Goal: Task Accomplishment & Management: Complete application form

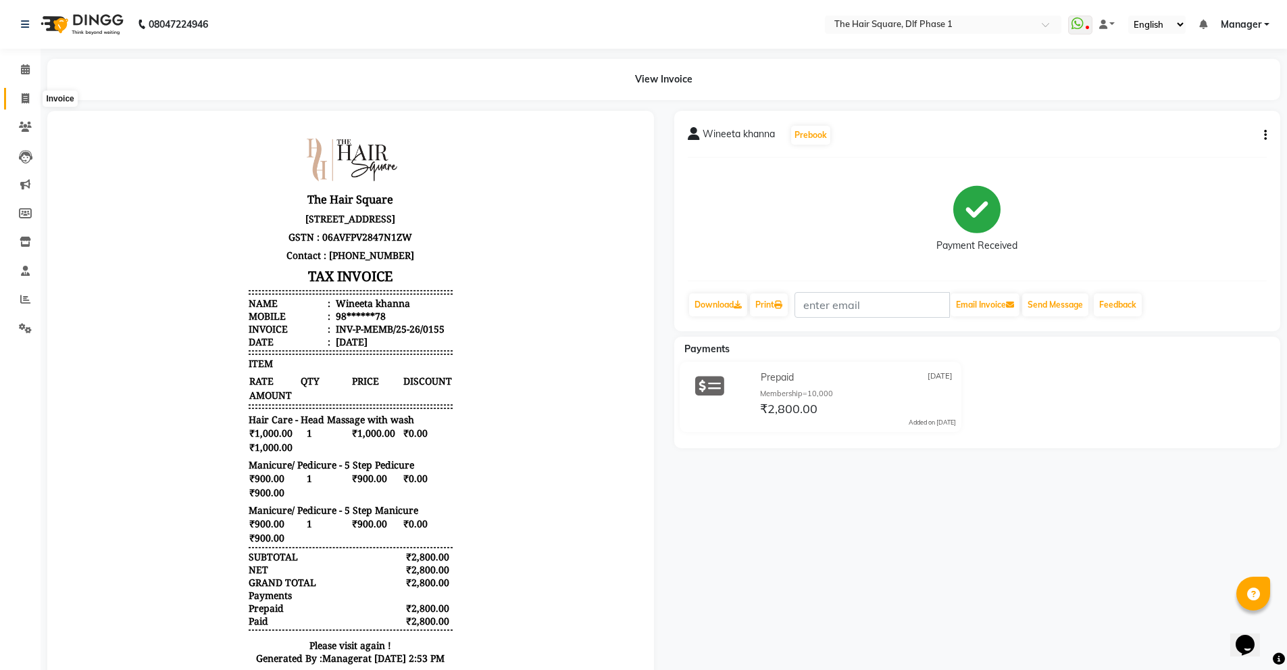
click at [23, 94] on icon at bounding box center [25, 98] width 7 height 10
select select "service"
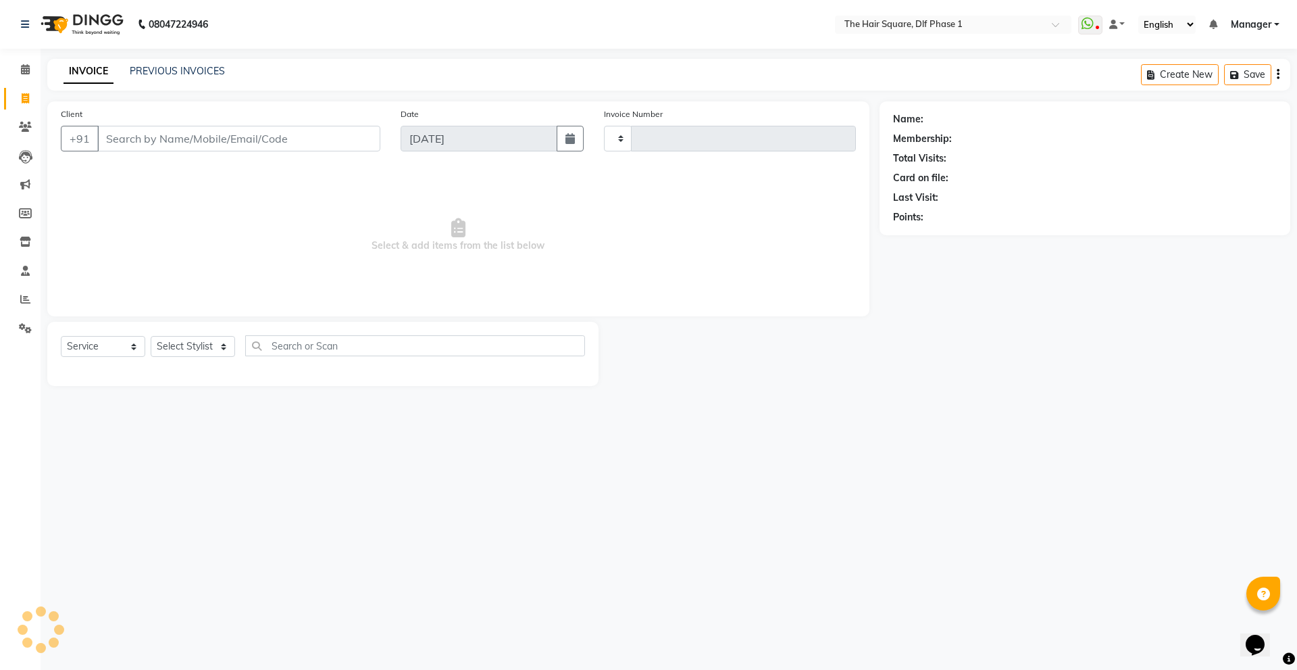
type input "2048"
select select "5766"
click at [137, 141] on input "Client" at bounding box center [238, 139] width 283 height 26
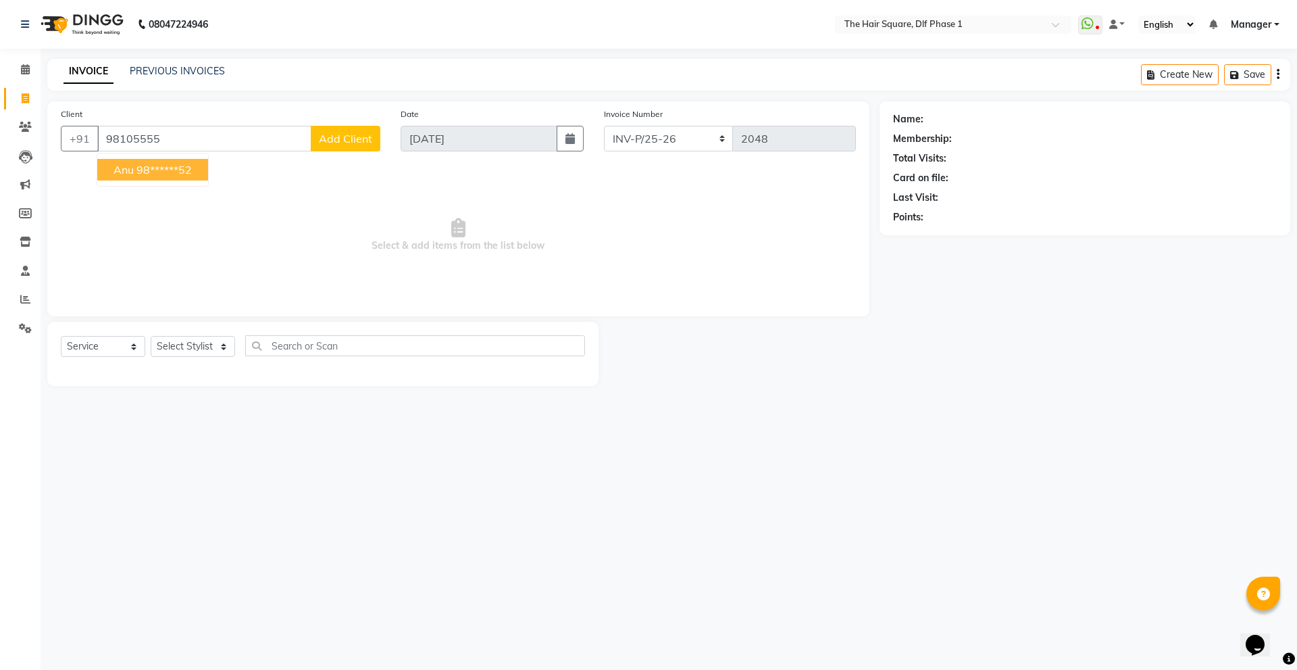
click at [175, 178] on button "Anu 98******52" at bounding box center [152, 170] width 111 height 22
type input "98******52"
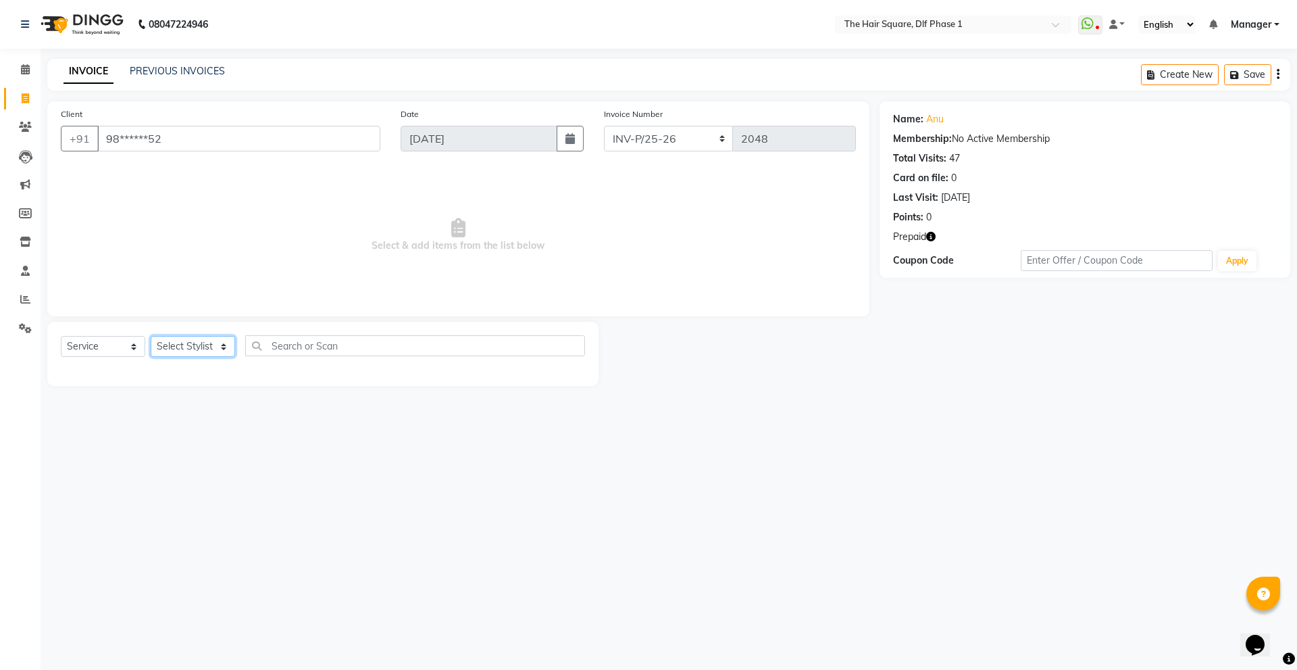
click at [171, 350] on select "Select Stylist [PERSON_NAME] AMIT [PERSON_NAME] [PERSON_NAME] [PERSON_NAME] Man…" at bounding box center [193, 346] width 84 height 21
select select "39748"
click at [151, 336] on select "Select Stylist [PERSON_NAME] AMIT [PERSON_NAME] [PERSON_NAME] [PERSON_NAME] Man…" at bounding box center [193, 346] width 84 height 21
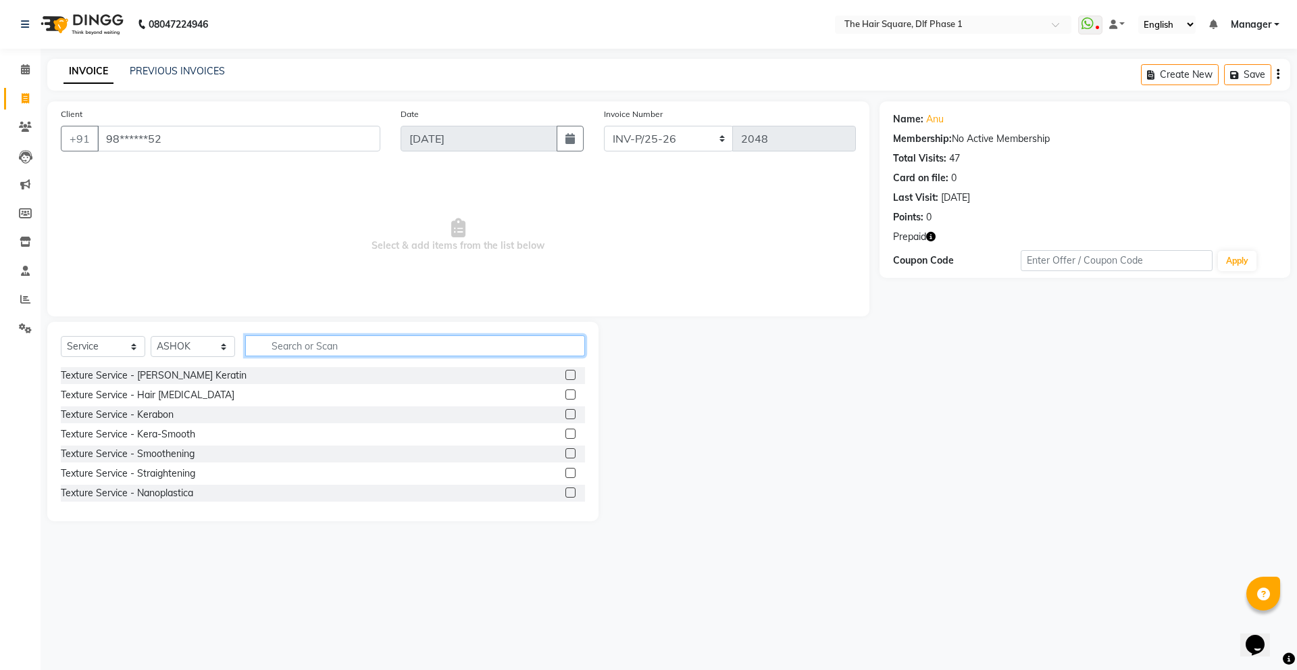
click at [295, 346] on input "text" at bounding box center [415, 345] width 340 height 21
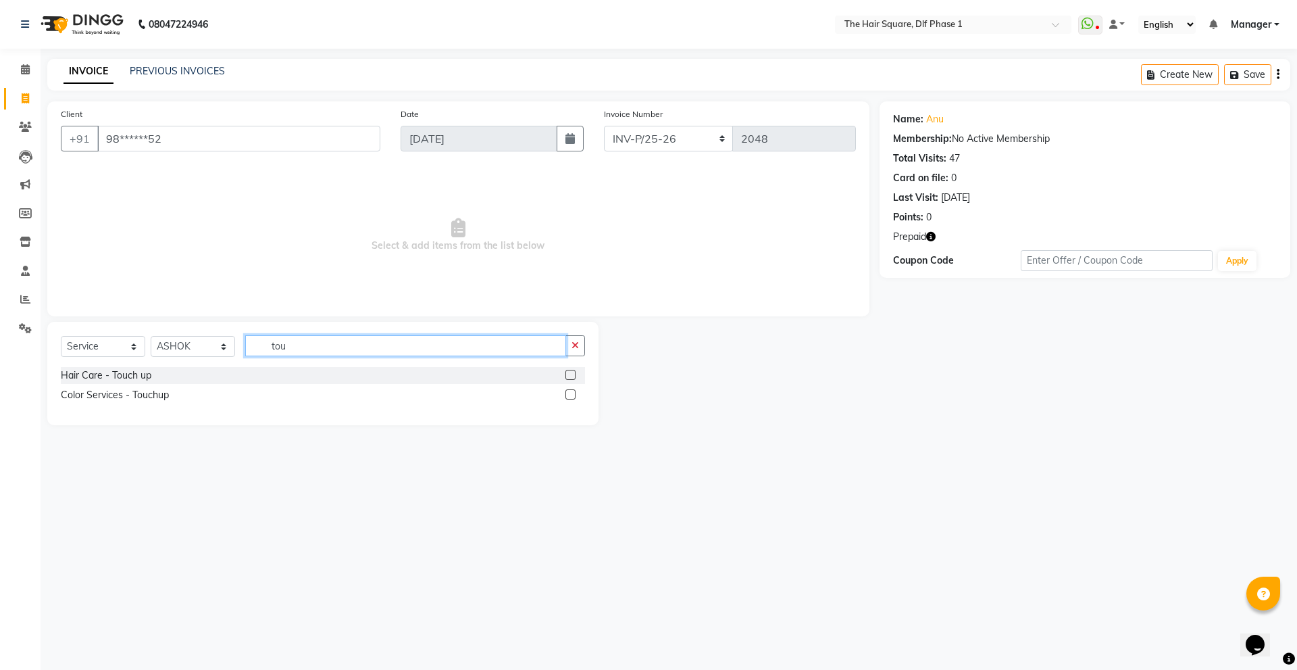
type input "tou"
click at [576, 394] on label at bounding box center [571, 394] width 10 height 10
click at [574, 394] on input "checkbox" at bounding box center [570, 395] width 9 height 9
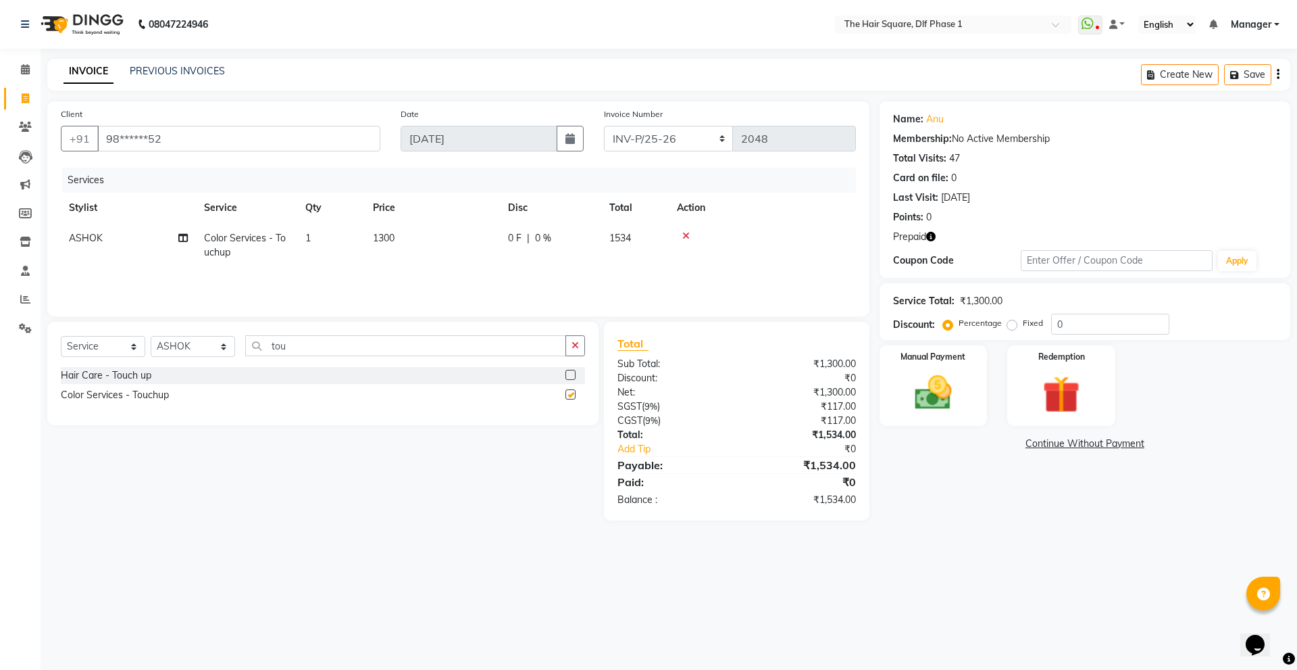
checkbox input "false"
click at [195, 350] on select "Select Stylist [PERSON_NAME] AMIT [PERSON_NAME] [PERSON_NAME] [PERSON_NAME] Man…" at bounding box center [193, 346] width 84 height 21
select select "52021"
click at [151, 336] on select "Select Stylist [PERSON_NAME] AMIT [PERSON_NAME] [PERSON_NAME] [PERSON_NAME] Man…" at bounding box center [193, 346] width 84 height 21
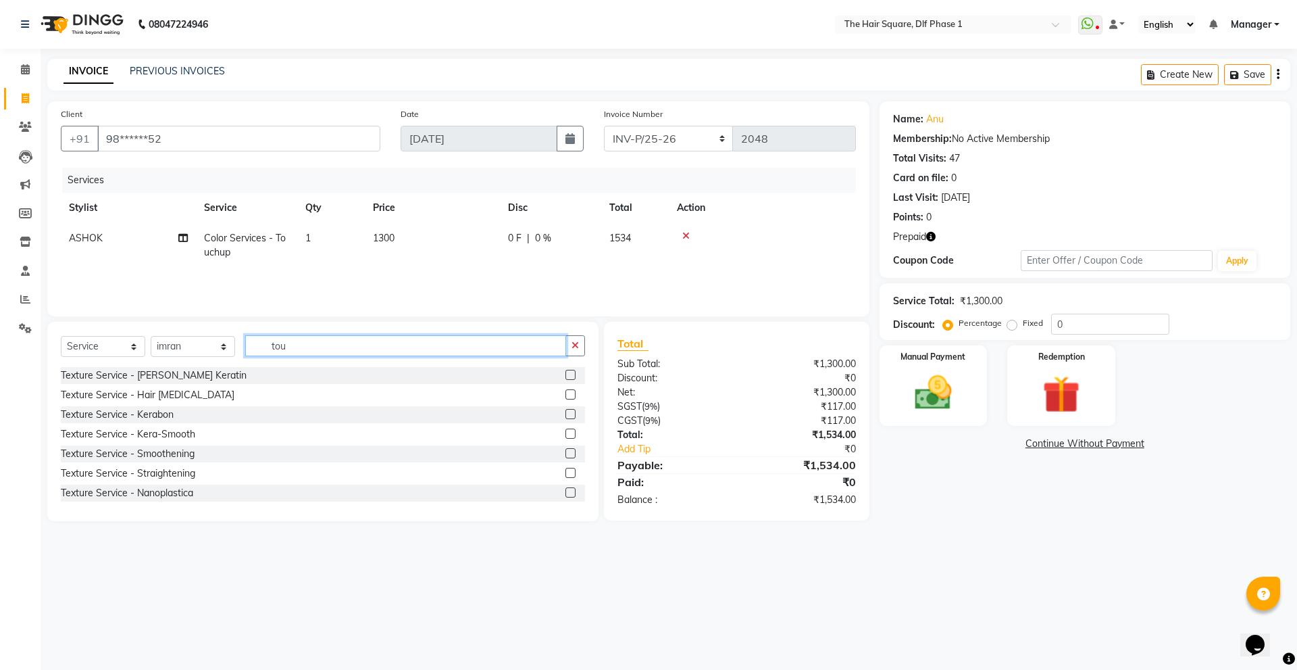
click at [296, 345] on input "tou" at bounding box center [405, 345] width 321 height 21
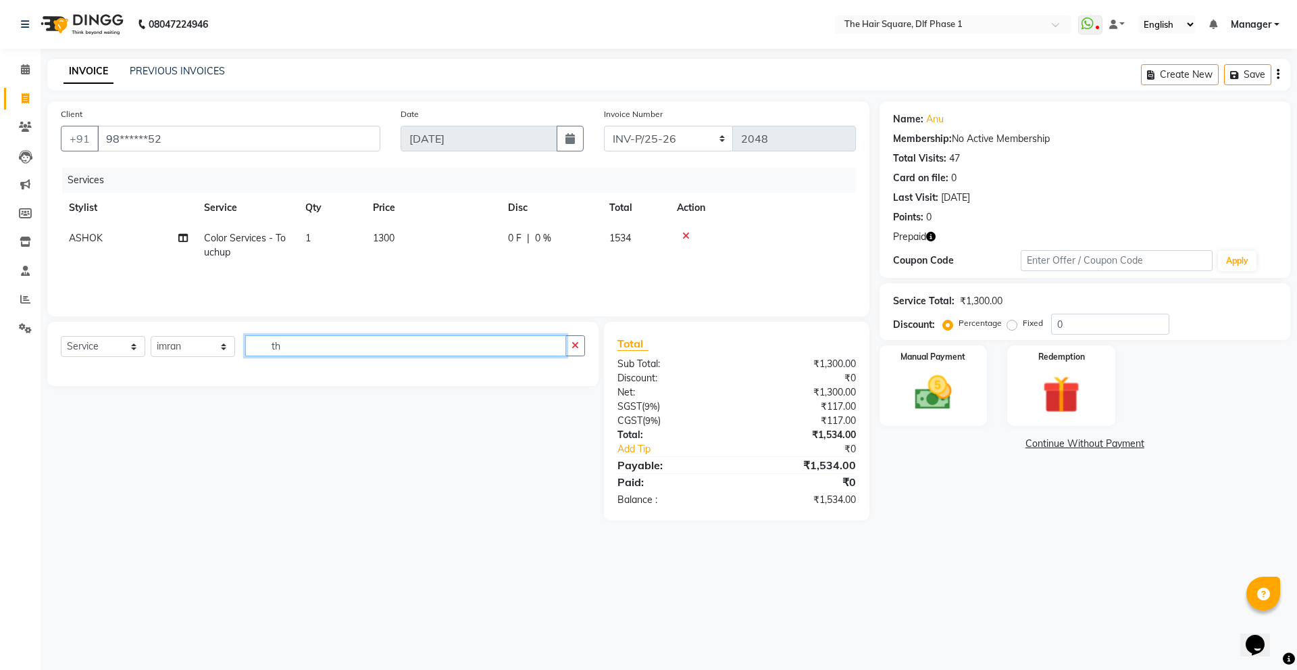
type input "t"
type input "cut"
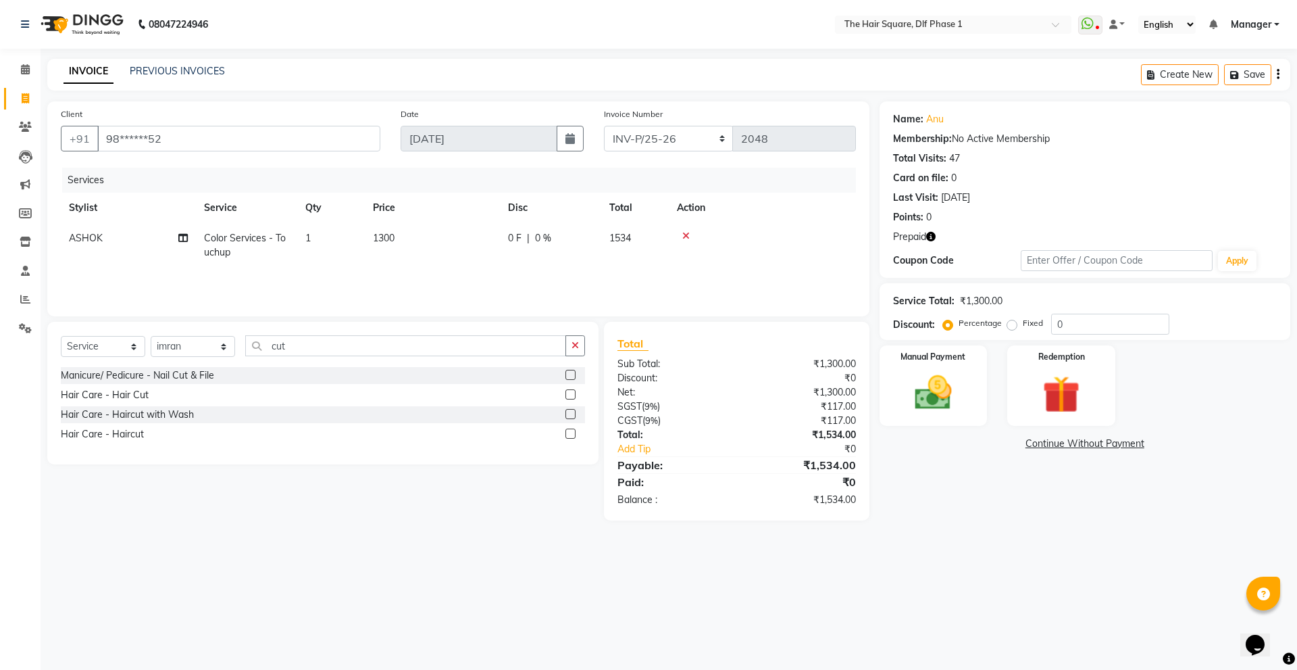
click at [568, 395] on label at bounding box center [571, 394] width 10 height 10
click at [568, 395] on input "checkbox" at bounding box center [570, 395] width 9 height 9
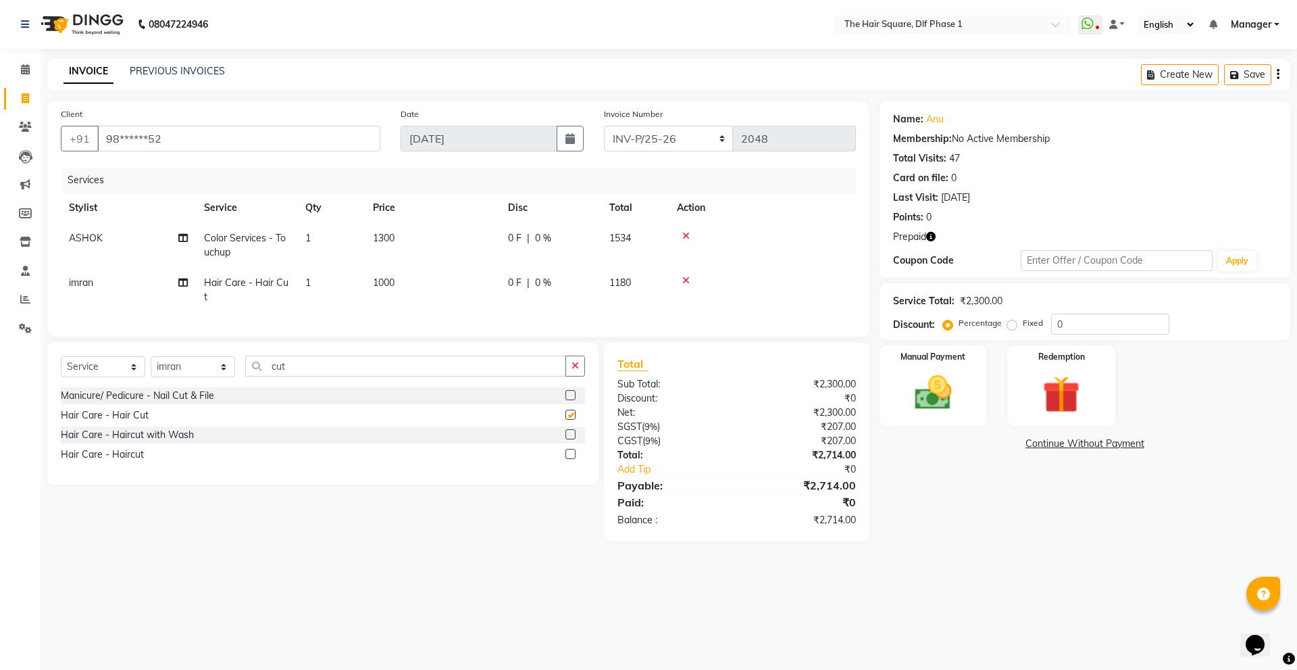
checkbox input "false"
click at [310, 373] on input "cut" at bounding box center [405, 365] width 321 height 21
type input "c"
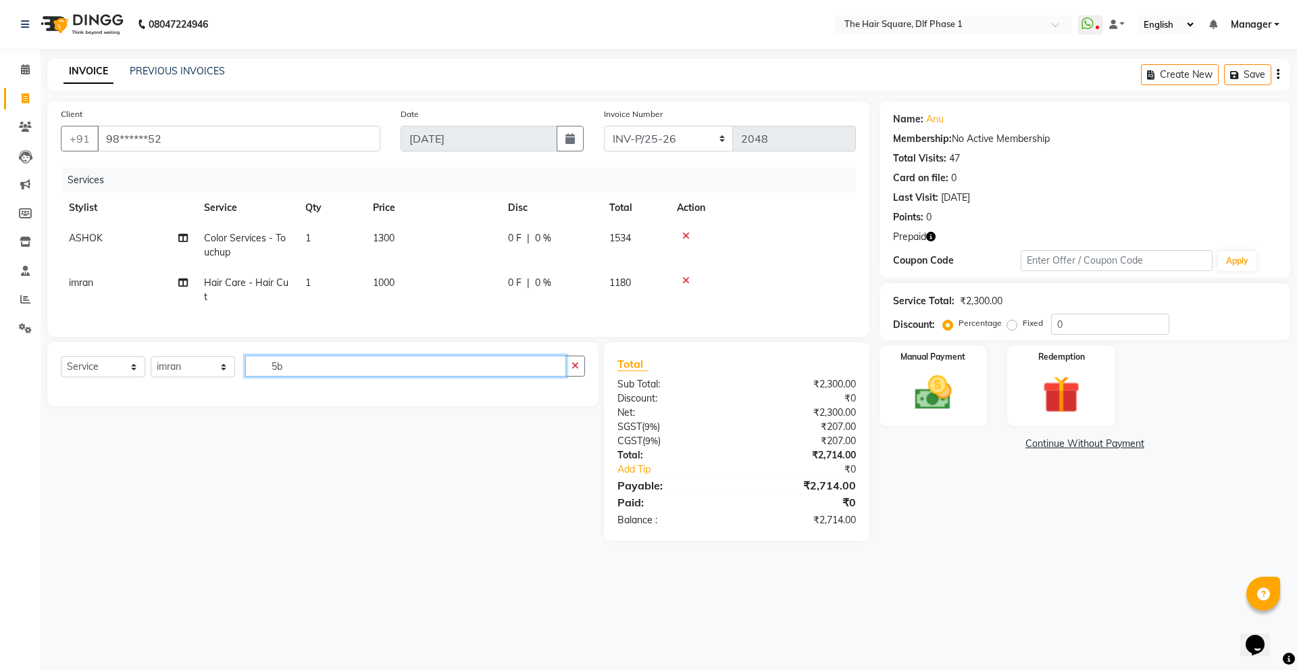
type input "5"
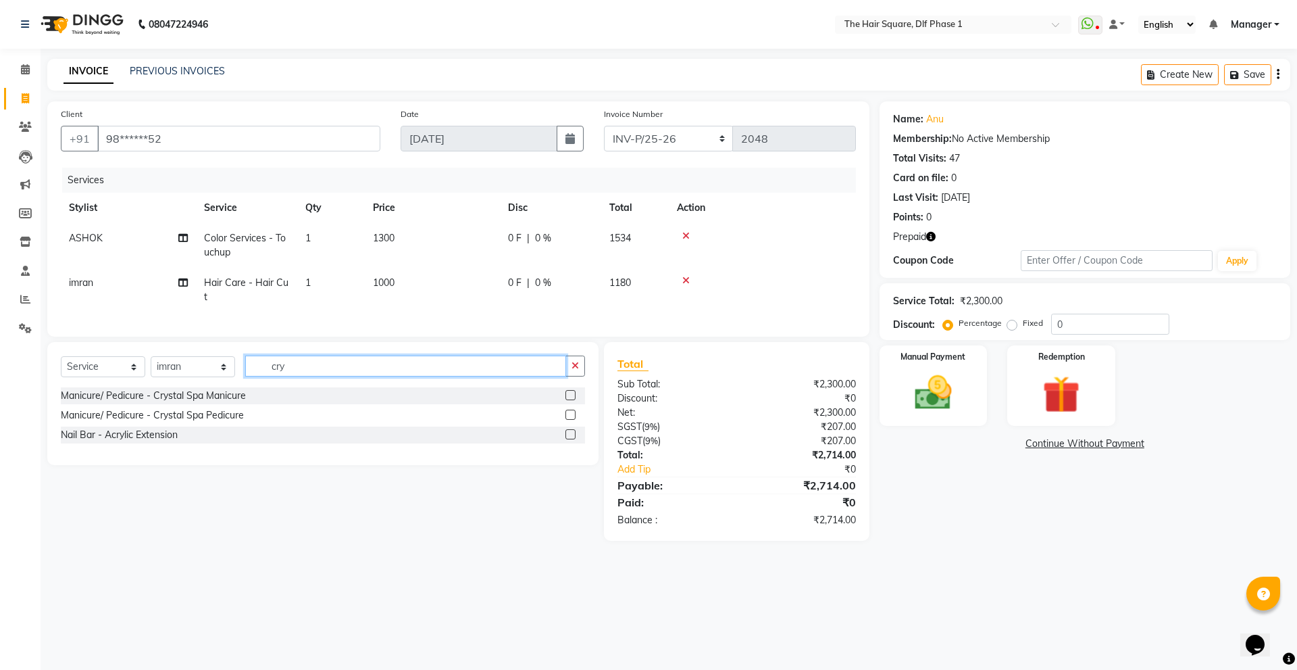
type input "cry"
click at [573, 420] on label at bounding box center [571, 415] width 10 height 10
click at [573, 420] on input "checkbox" at bounding box center [570, 415] width 9 height 9
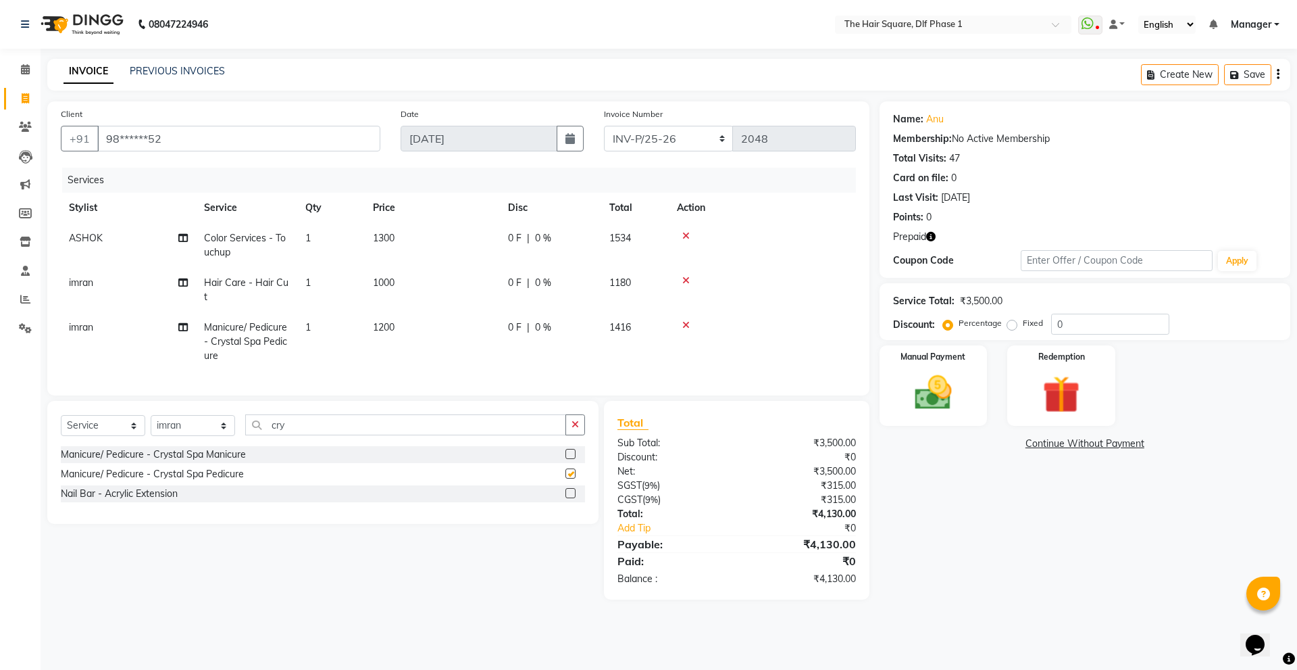
checkbox input "false"
click at [69, 230] on td "ASHOK" at bounding box center [128, 245] width 135 height 45
select select "39748"
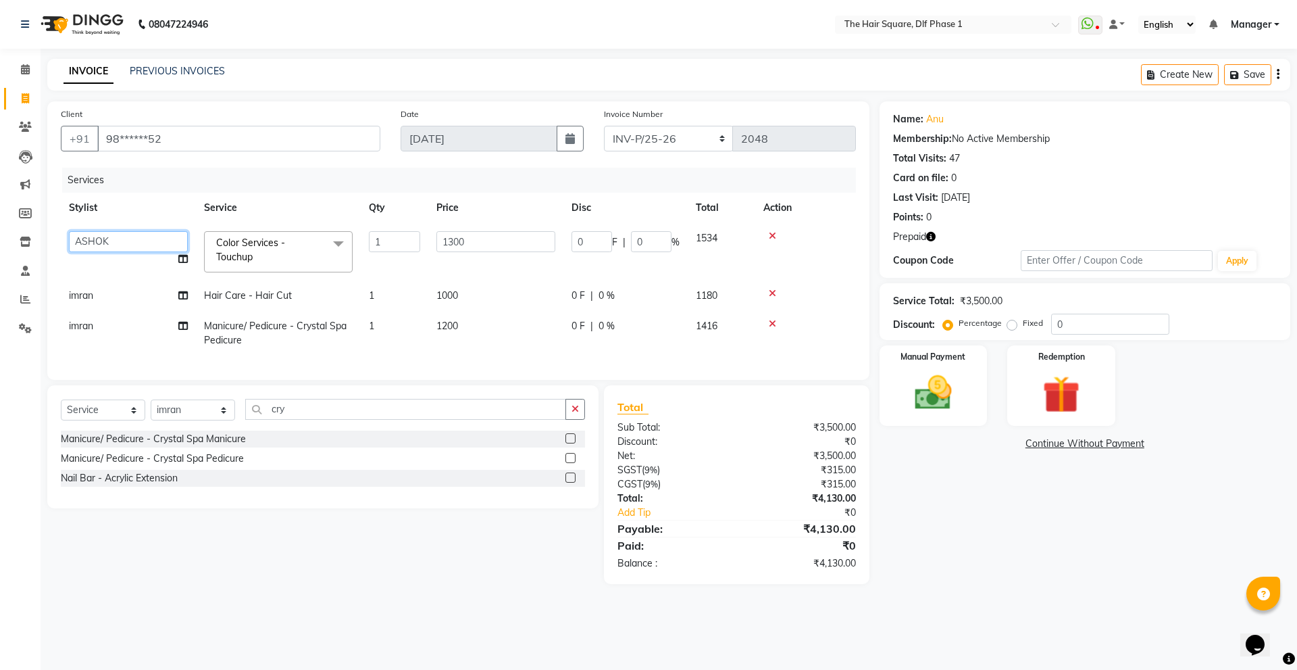
click at [79, 232] on select "[PERSON_NAME] [PERSON_NAME] [PERSON_NAME] [PERSON_NAME] Manager [PERSON_NAME] […" at bounding box center [128, 241] width 119 height 21
select select "52021"
click at [94, 290] on td "imran" at bounding box center [128, 295] width 135 height 30
select select "52021"
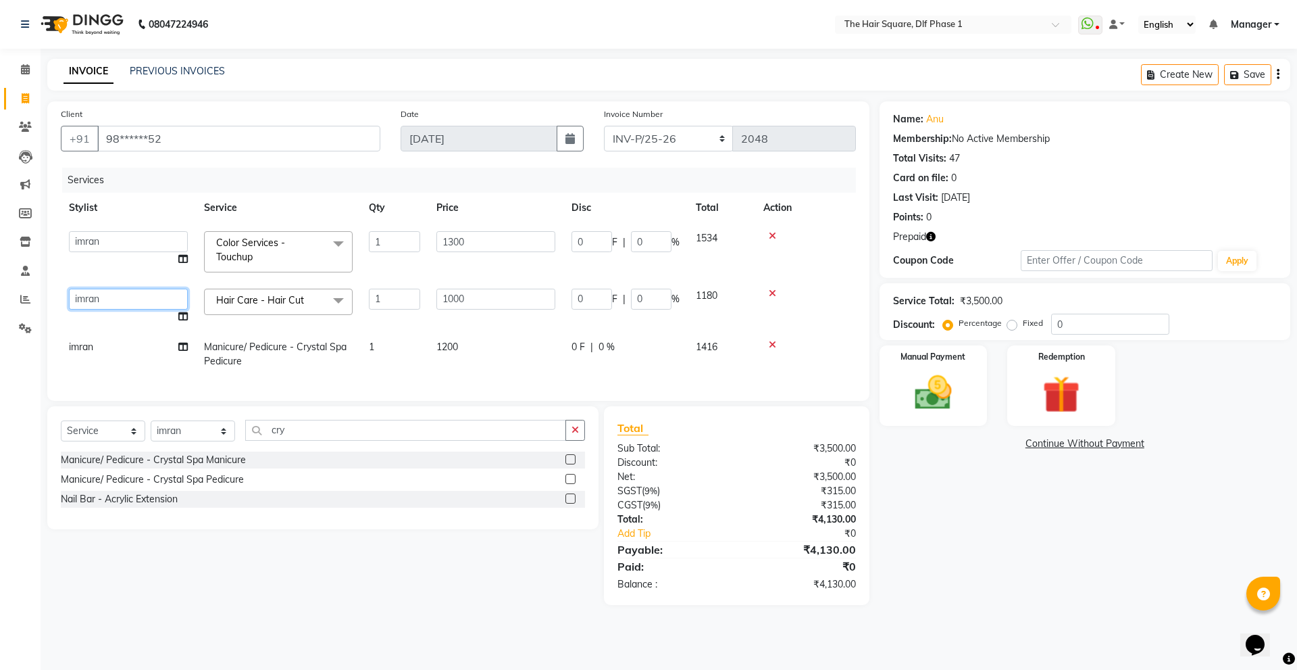
click at [95, 290] on select "[PERSON_NAME] [PERSON_NAME] [PERSON_NAME] [PERSON_NAME] Manager [PERSON_NAME] […" at bounding box center [128, 299] width 119 height 21
click at [69, 289] on select "[PERSON_NAME] [PERSON_NAME] [PERSON_NAME] [PERSON_NAME] Manager [PERSON_NAME] […" at bounding box center [128, 299] width 119 height 21
click at [82, 348] on td "imran" at bounding box center [128, 354] width 135 height 45
select select "52021"
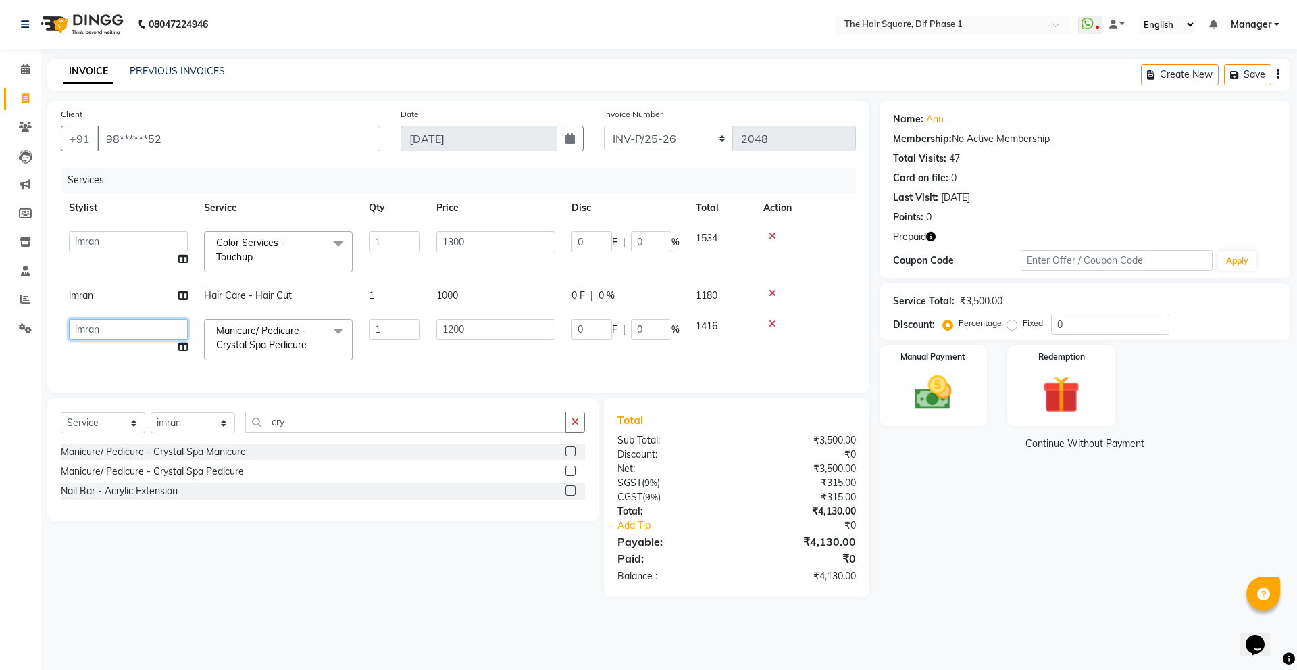
click at [92, 324] on select "[PERSON_NAME] [PERSON_NAME] [PERSON_NAME] [PERSON_NAME] Manager [PERSON_NAME] […" at bounding box center [128, 329] width 119 height 21
select select "39748"
click at [1031, 376] on img at bounding box center [1061, 394] width 63 height 48
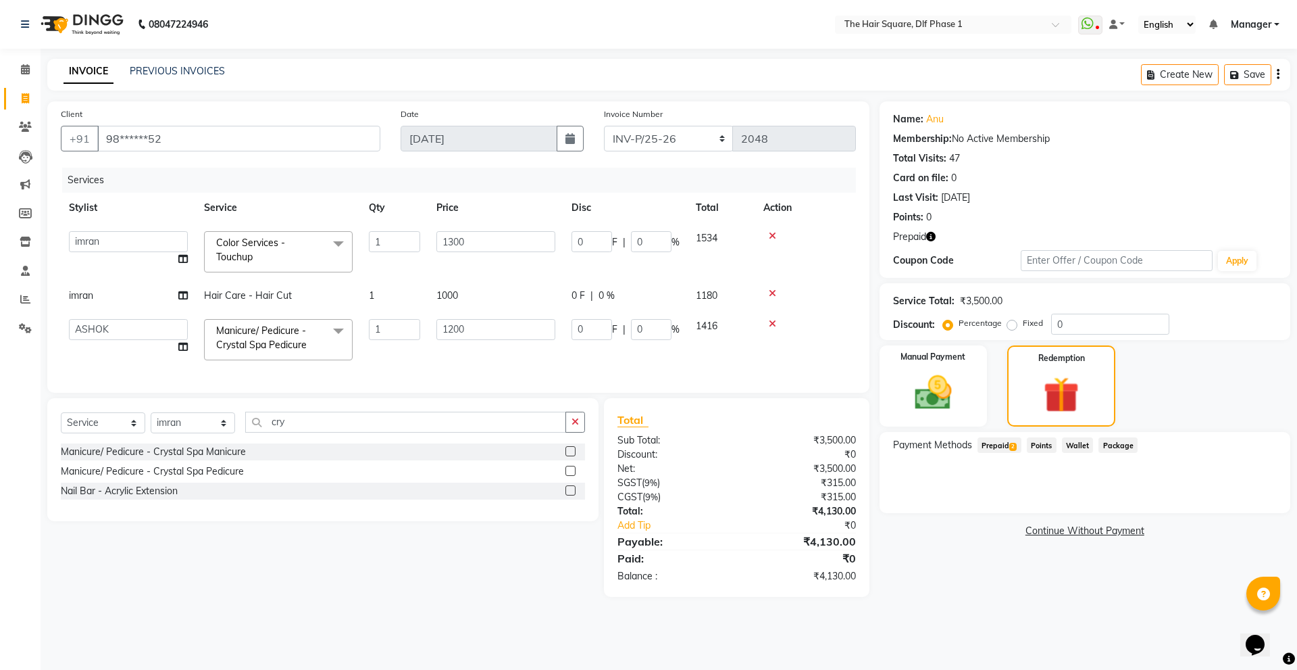
click at [931, 237] on icon "button" at bounding box center [930, 236] width 9 height 9
click at [1003, 450] on span "Prepaid 2" at bounding box center [1000, 445] width 44 height 16
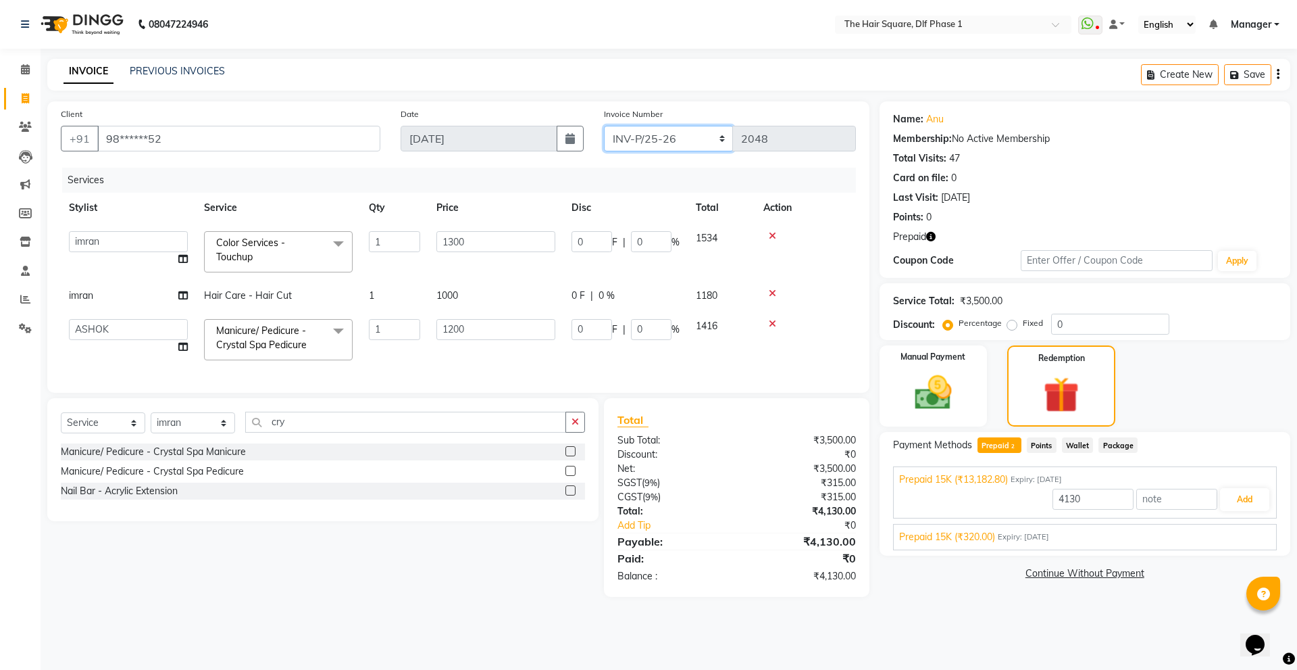
click at [683, 145] on select "INV-P-MEMB/25-26 INV-P/25-26" at bounding box center [669, 139] width 130 height 26
select select "5959"
click at [604, 126] on select "INV-P-MEMB/25-26 INV-P/25-26" at bounding box center [669, 139] width 130 height 26
type input "0156"
click at [1231, 496] on button "Add" at bounding box center [1244, 499] width 49 height 23
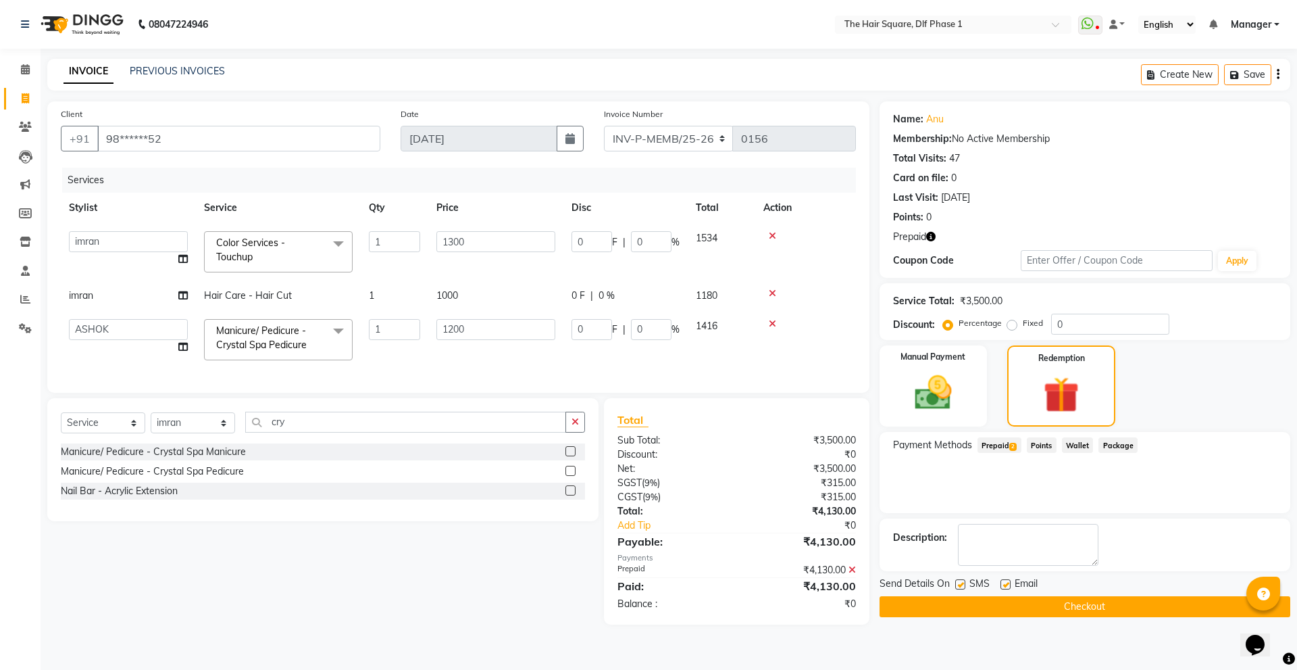
click at [852, 574] on icon at bounding box center [852, 569] width 7 height 9
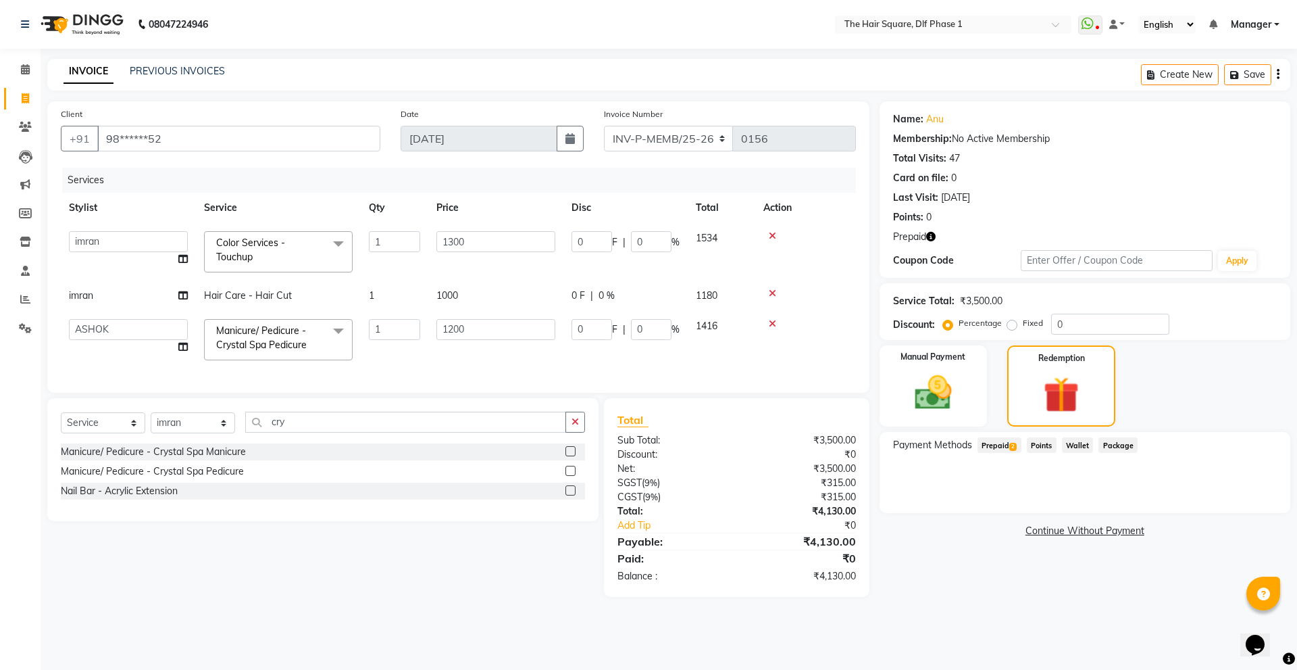
click at [928, 235] on icon "button" at bounding box center [930, 236] width 9 height 9
click at [1064, 316] on input "0" at bounding box center [1110, 324] width 118 height 21
type input "3"
type input "39"
type input "3"
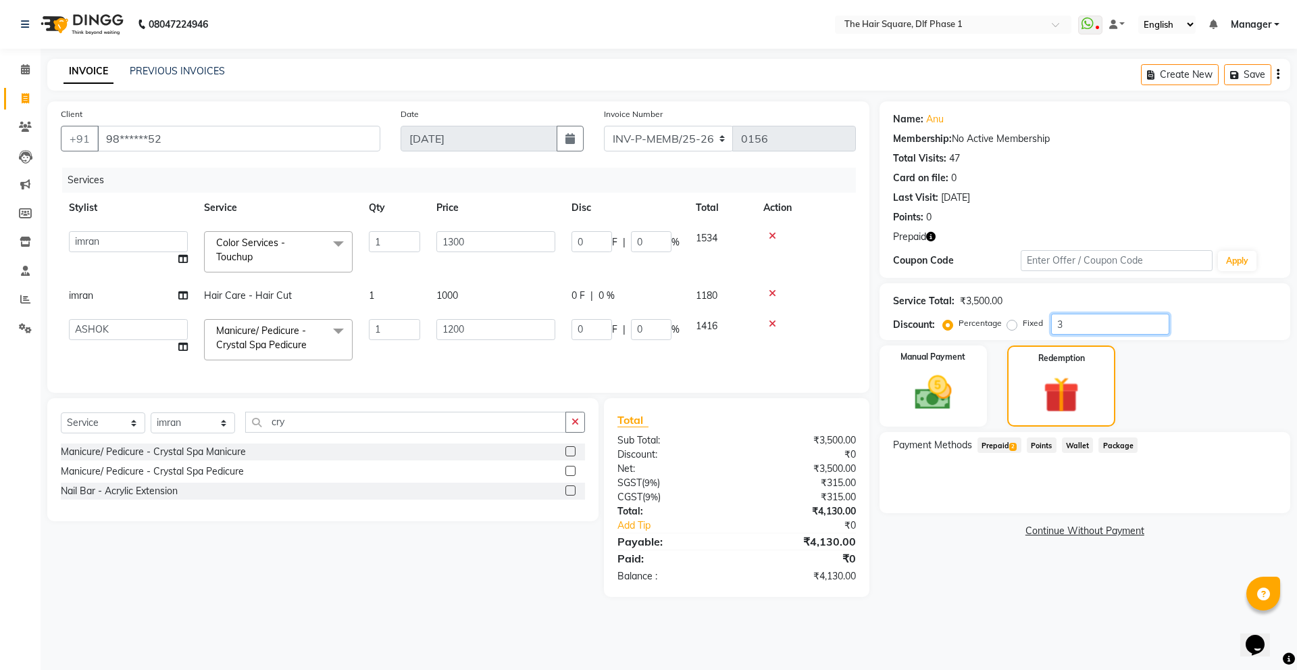
type input "36"
type input "3"
type input "30"
type input "390"
type input "30"
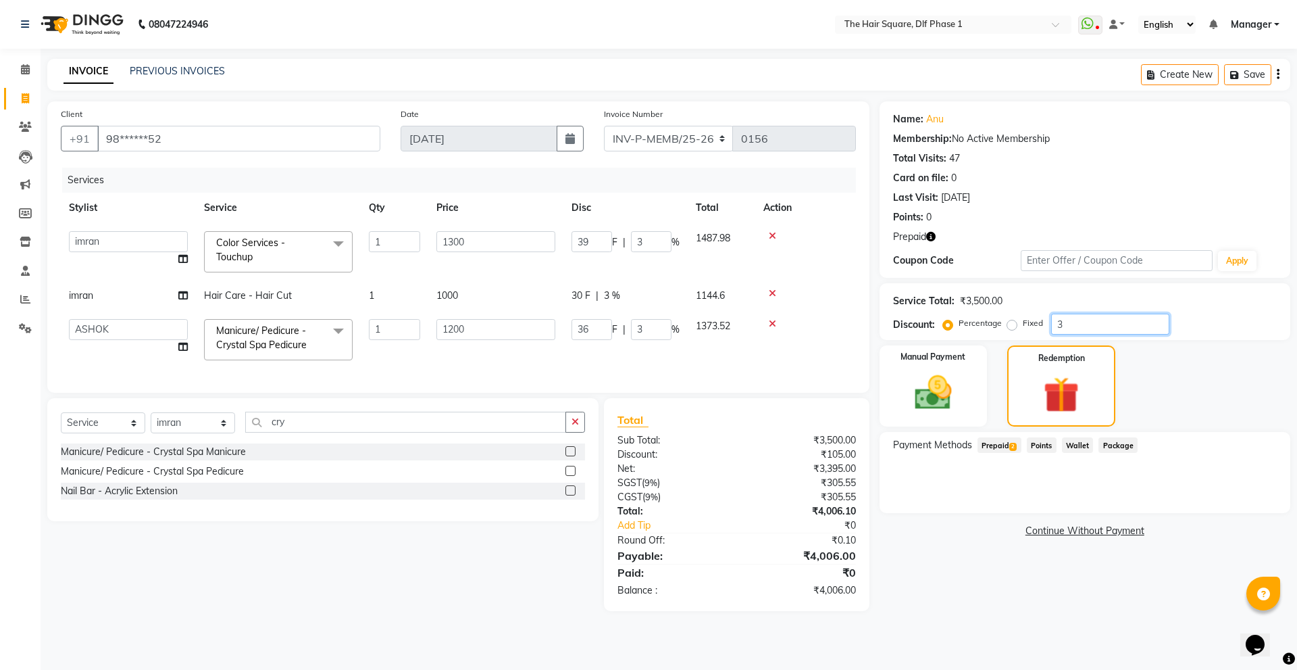
type input "360"
type input "30"
drag, startPoint x: 907, startPoint y: 628, endPoint x: 958, endPoint y: 495, distance: 143.3
click at [907, 628] on div "08047224946 Select Location × The Hair Square, Dlf Phase 1 WhatsApp Status ✕ St…" at bounding box center [648, 335] width 1297 height 670
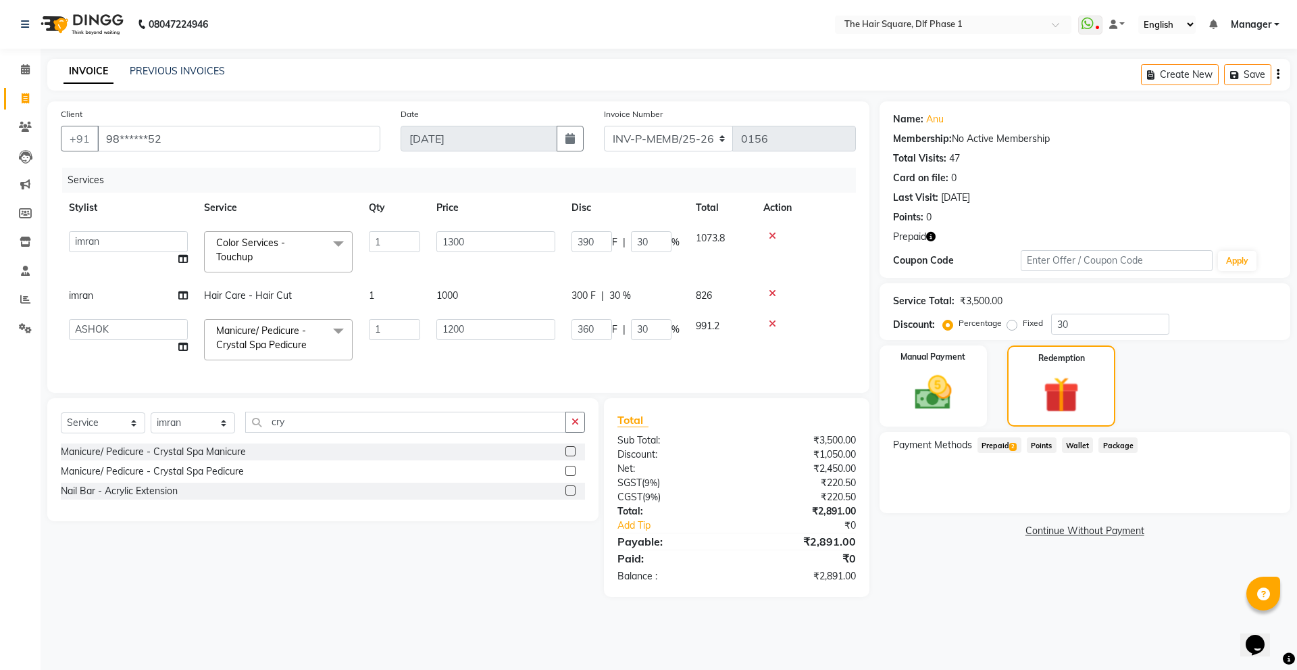
click at [1005, 446] on span "Prepaid 2" at bounding box center [1000, 445] width 44 height 16
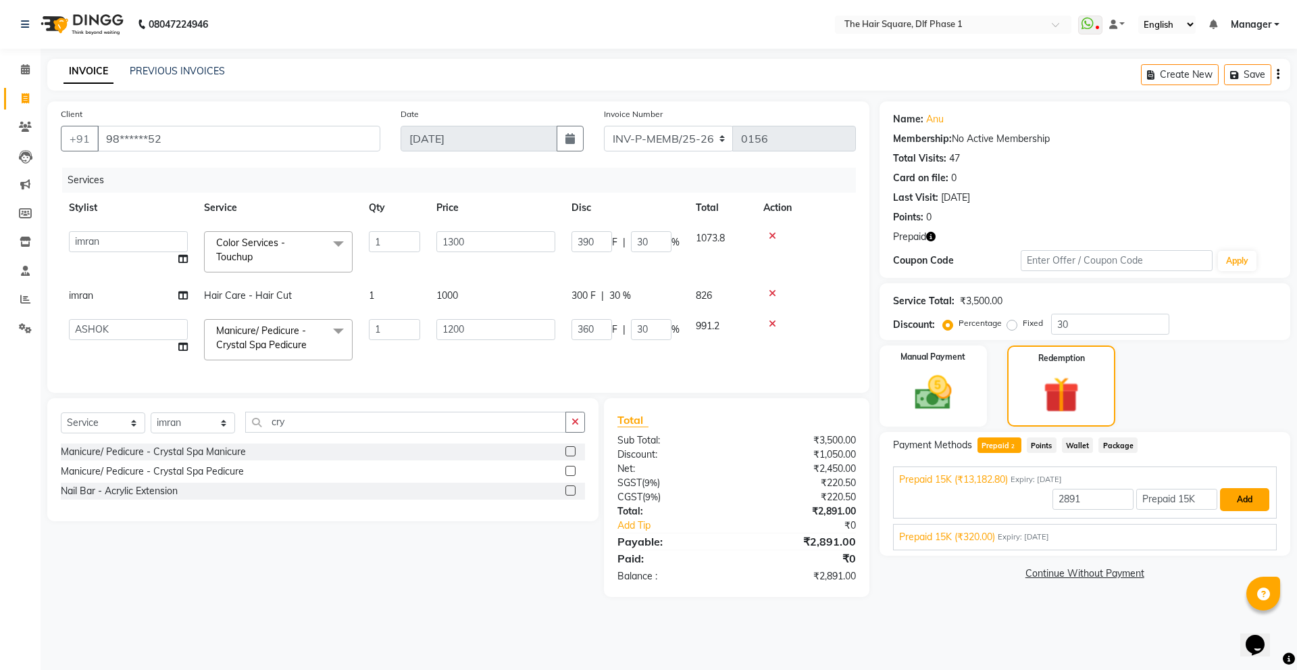
click at [1243, 495] on button "Add" at bounding box center [1244, 499] width 49 height 23
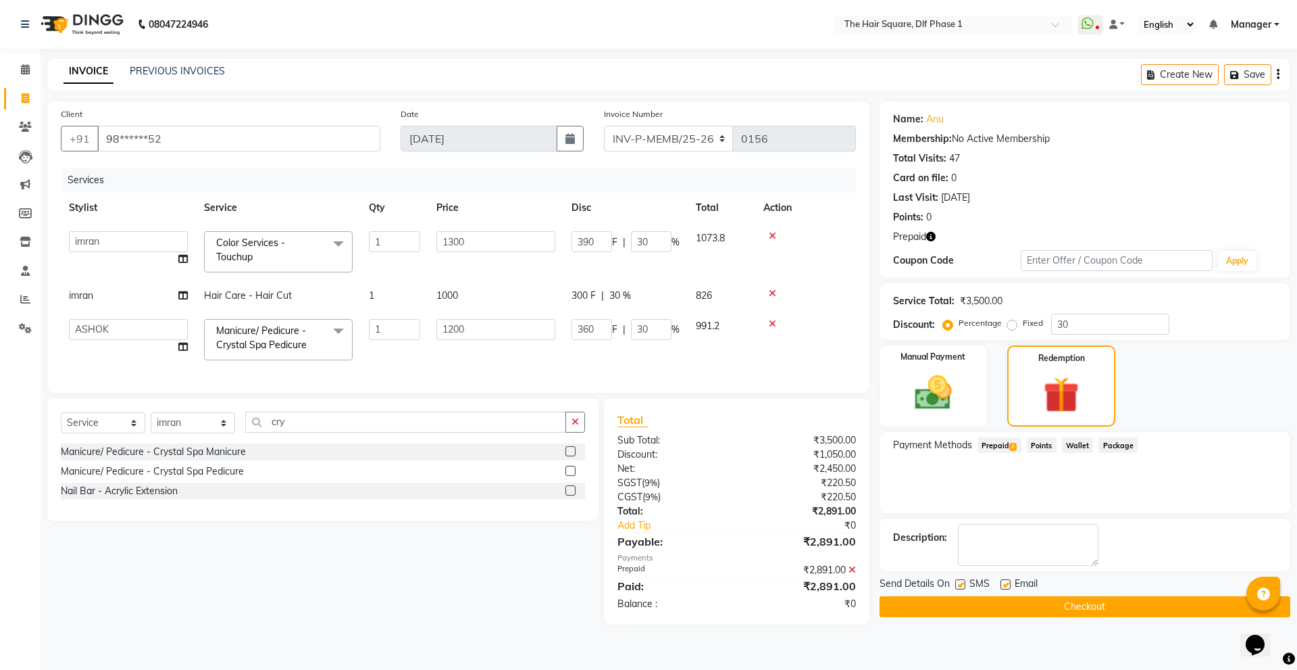
click at [1024, 609] on button "Checkout" at bounding box center [1085, 606] width 411 height 21
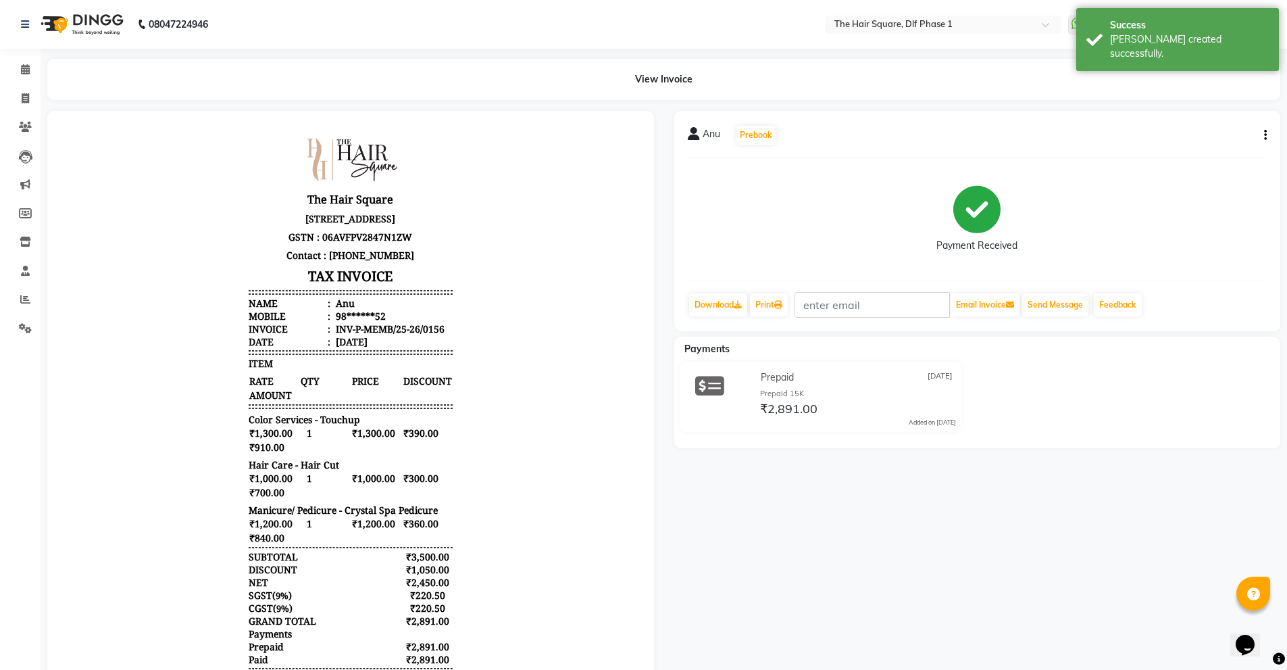
scroll to position [11, 0]
click at [775, 307] on link "Print" at bounding box center [769, 304] width 38 height 23
